Goal: Task Accomplishment & Management: Manage account settings

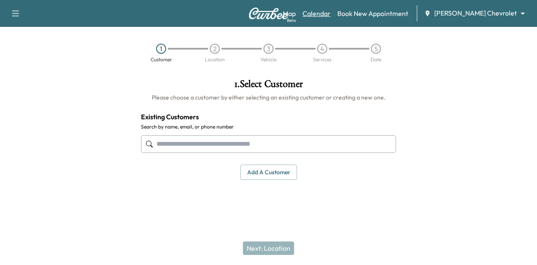
click at [330, 14] on link "Calendar" at bounding box center [316, 13] width 28 height 10
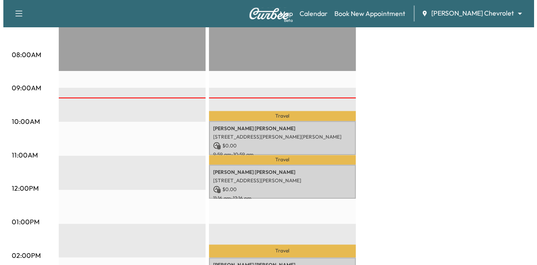
scroll to position [231, 0]
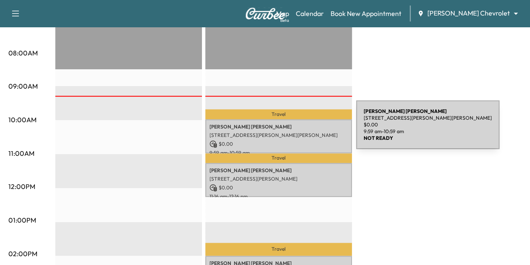
click at [294, 132] on p "[STREET_ADDRESS][PERSON_NAME][PERSON_NAME]" at bounding box center [279, 135] width 138 height 7
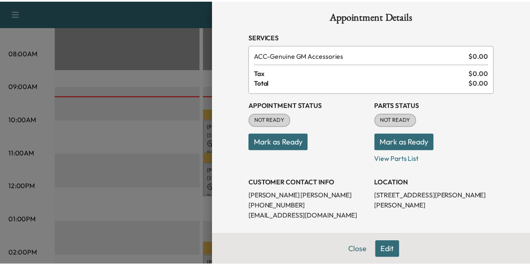
scroll to position [0, 0]
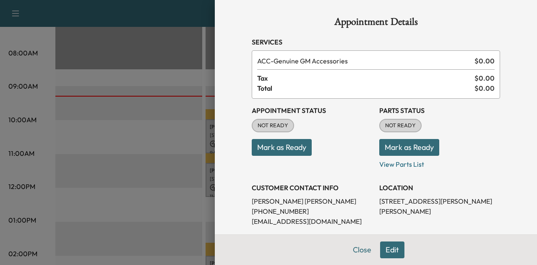
click at [267, 143] on button "Mark as Ready" at bounding box center [282, 147] width 60 height 17
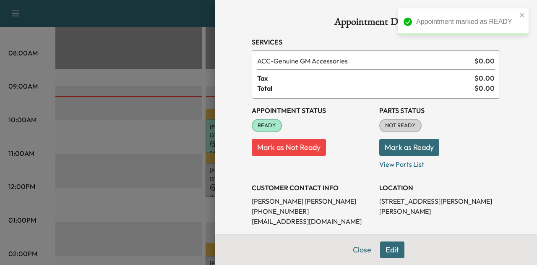
click at [389, 145] on button "Mark as Ready" at bounding box center [409, 147] width 60 height 17
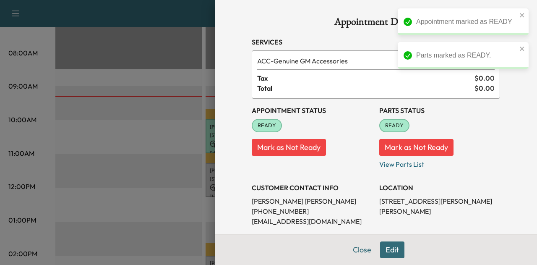
click at [352, 246] on button "Close" at bounding box center [361, 249] width 29 height 17
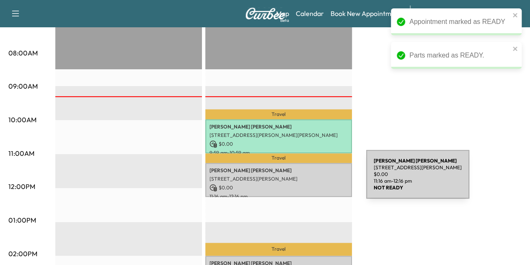
click at [304, 179] on p "[STREET_ADDRESS][PERSON_NAME]" at bounding box center [279, 178] width 138 height 7
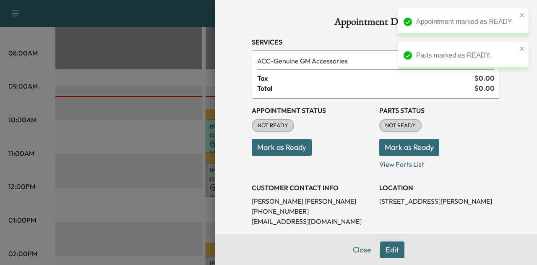
click at [271, 151] on button "Mark as Ready" at bounding box center [282, 147] width 60 height 17
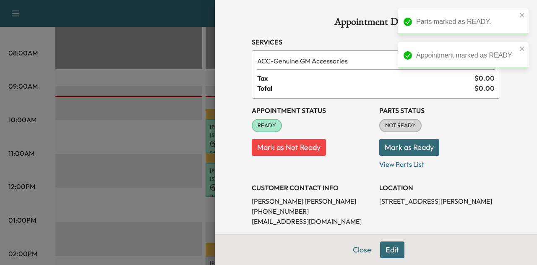
click at [381, 146] on button "Mark as Ready" at bounding box center [409, 147] width 60 height 17
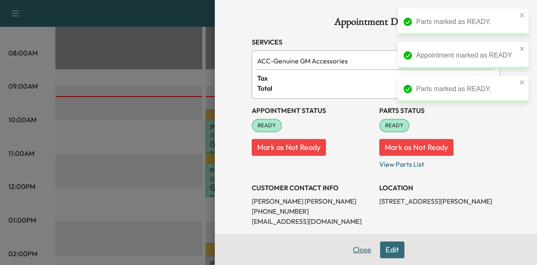
click at [353, 249] on button "Close" at bounding box center [361, 249] width 29 height 17
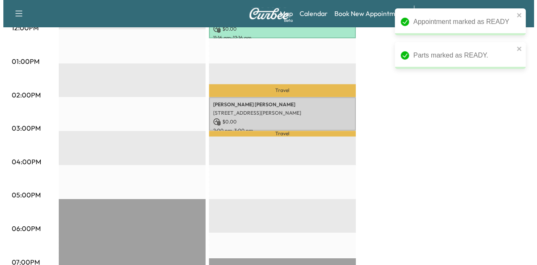
scroll to position [390, 0]
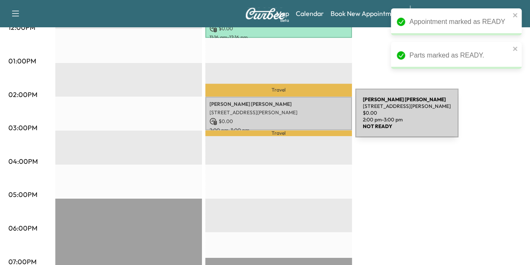
click at [293, 118] on p "$ 0.00" at bounding box center [279, 121] width 138 height 8
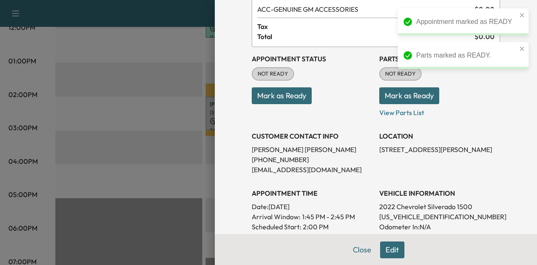
scroll to position [13, 0]
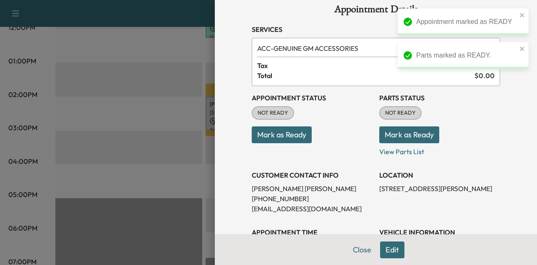
click at [268, 135] on button "Mark as Ready" at bounding box center [282, 134] width 60 height 17
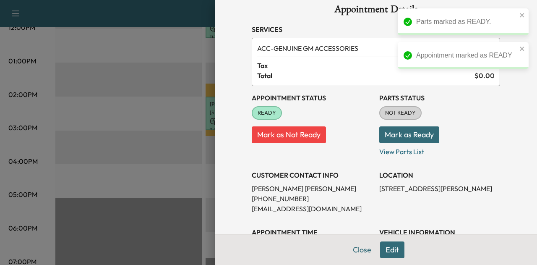
click at [390, 132] on button "Mark as Ready" at bounding box center [409, 134] width 60 height 17
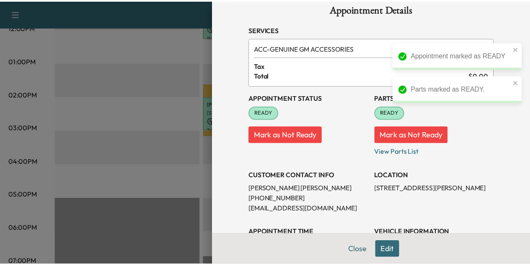
scroll to position [92, 0]
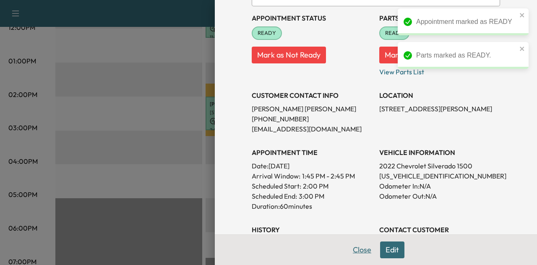
click at [351, 251] on button "Close" at bounding box center [361, 249] width 29 height 17
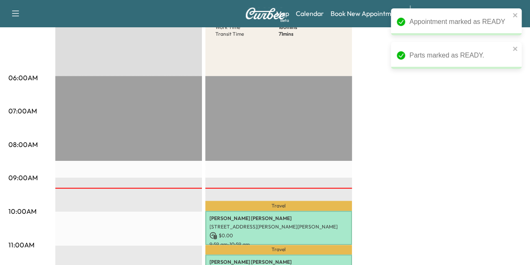
scroll to position [0, 0]
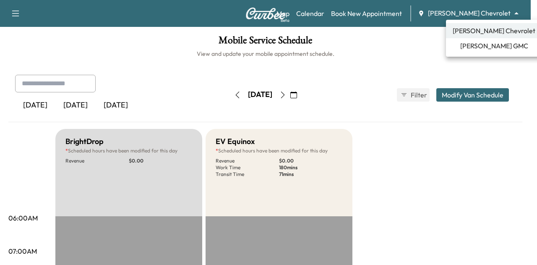
click at [480, 12] on body "Support Log Out Map Beta Calendar Book New Appointment [PERSON_NAME] Chevrolet …" at bounding box center [268, 132] width 537 height 265
click at [477, 44] on span "[PERSON_NAME] GMC" at bounding box center [494, 46] width 68 height 10
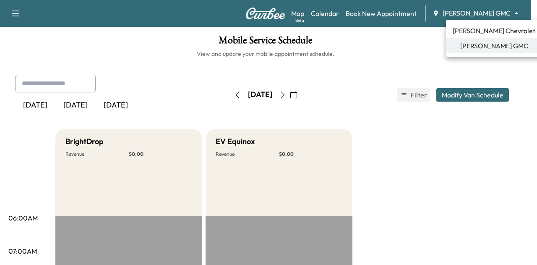
click at [475, 17] on body "Support Log Out Map Beta Calendar Book New Appointment [PERSON_NAME] GMC ******…" at bounding box center [268, 132] width 537 height 265
click at [473, 30] on span "[PERSON_NAME] Chevrolet" at bounding box center [493, 31] width 83 height 10
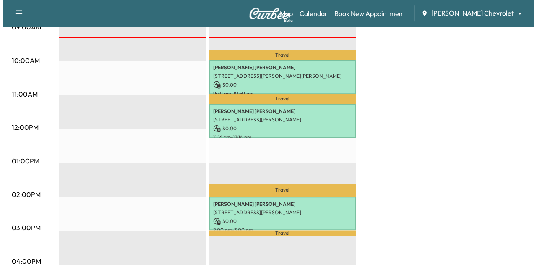
scroll to position [291, 0]
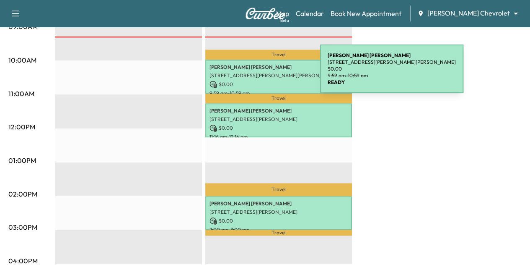
click at [257, 74] on p "[STREET_ADDRESS][PERSON_NAME][PERSON_NAME]" at bounding box center [279, 75] width 138 height 7
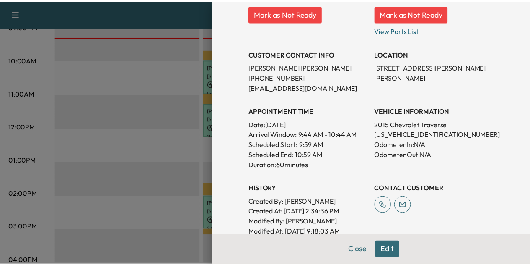
scroll to position [134, 0]
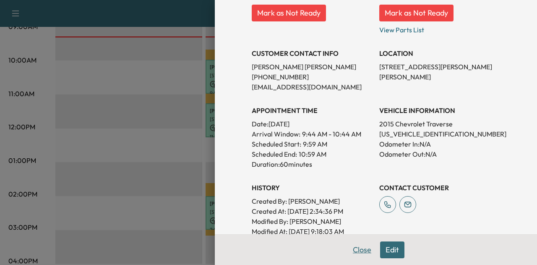
click at [356, 249] on button "Close" at bounding box center [361, 249] width 29 height 17
